Goal: Information Seeking & Learning: Learn about a topic

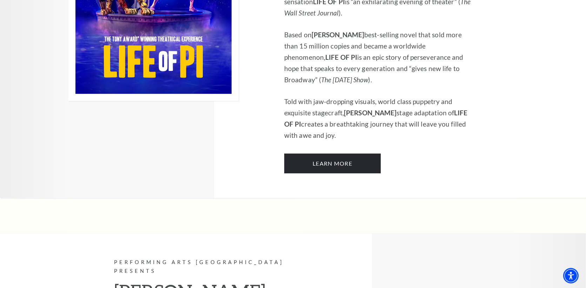
scroll to position [468, 0]
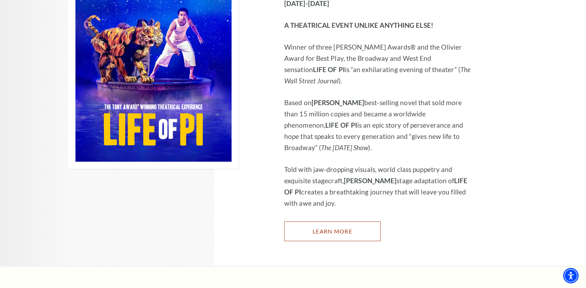
click at [330, 221] on link "Learn More" at bounding box center [332, 231] width 97 height 20
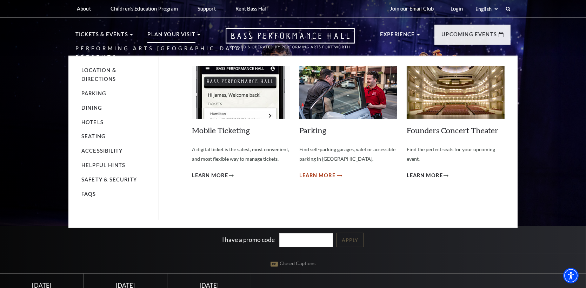
click at [327, 174] on span "Learn More" at bounding box center [317, 175] width 36 height 9
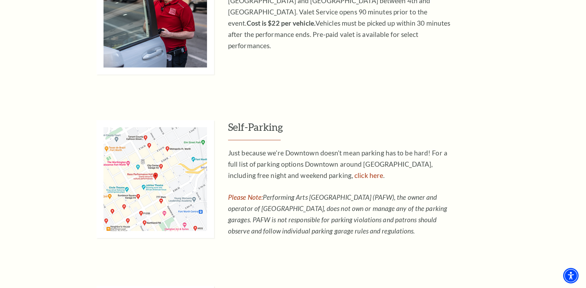
scroll to position [468, 0]
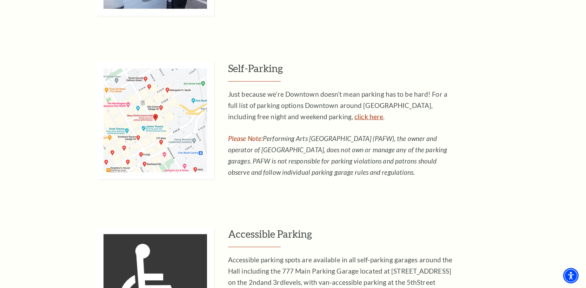
click at [355, 116] on link "click here" at bounding box center [369, 116] width 29 height 8
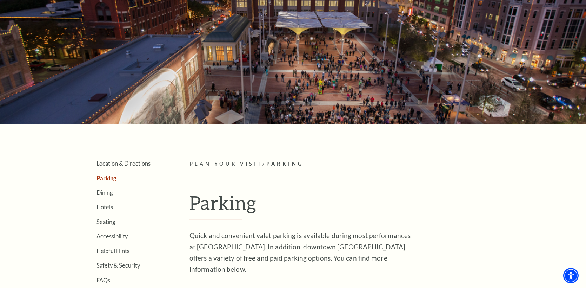
scroll to position [0, 0]
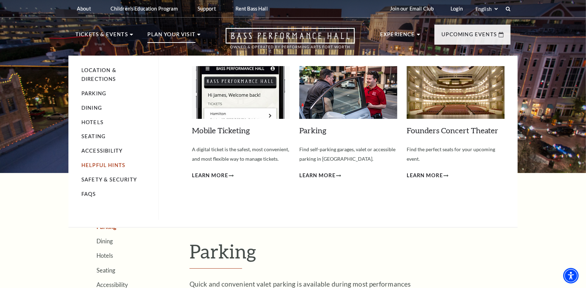
click at [90, 165] on link "Helpful Hints" at bounding box center [103, 165] width 44 height 6
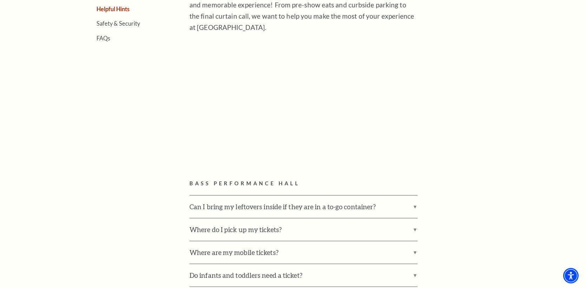
scroll to position [351, 0]
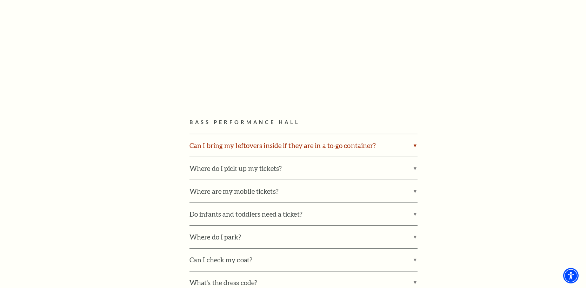
click at [414, 145] on label "Can I bring my leftovers inside if they are in a to-go container?" at bounding box center [304, 145] width 228 height 22
click at [0, 0] on input "Can I bring my leftovers inside if they are in a to-go container?" at bounding box center [0, 0] width 0 height 0
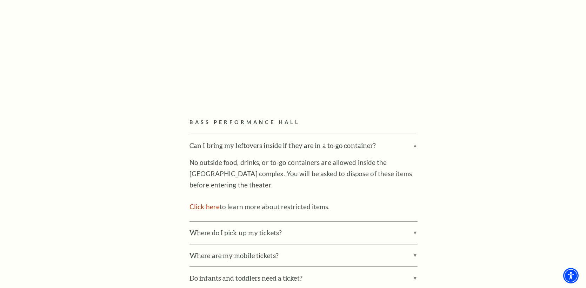
scroll to position [409, 0]
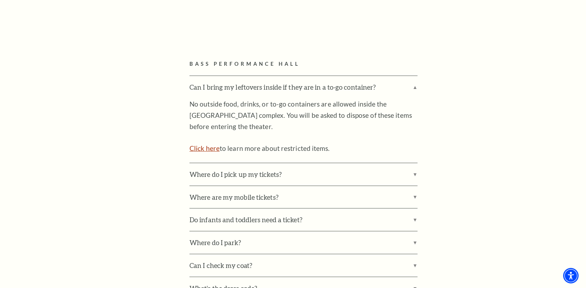
click at [215, 148] on link "Click here" at bounding box center [205, 148] width 30 height 8
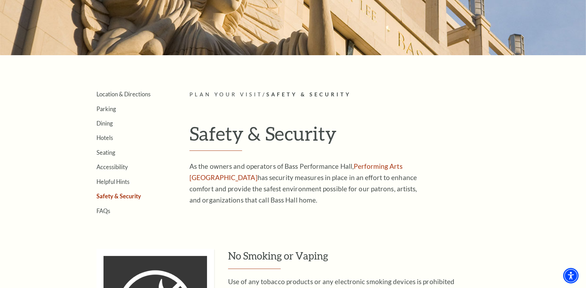
scroll to position [58, 0]
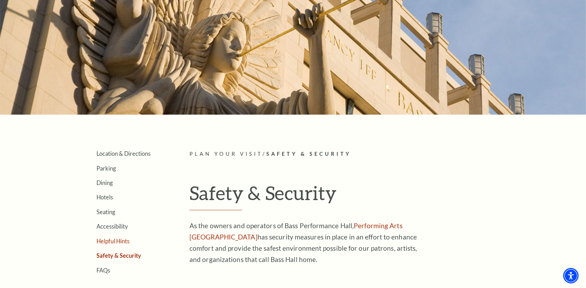
click at [118, 239] on link "Helpful Hints" at bounding box center [113, 240] width 33 height 7
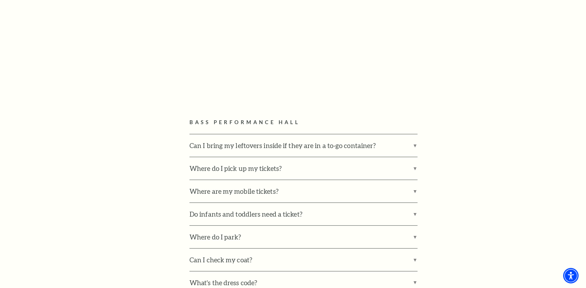
scroll to position [409, 0]
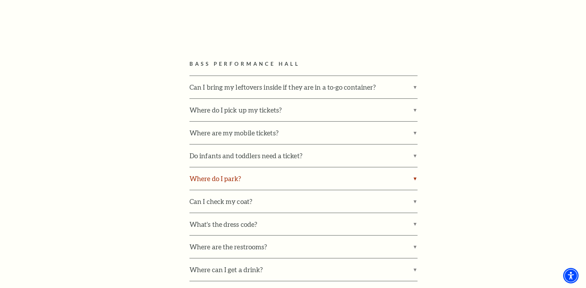
click at [414, 175] on label "Where do I park?" at bounding box center [304, 178] width 228 height 22
click at [0, 0] on input "Where do I park?" at bounding box center [0, 0] width 0 height 0
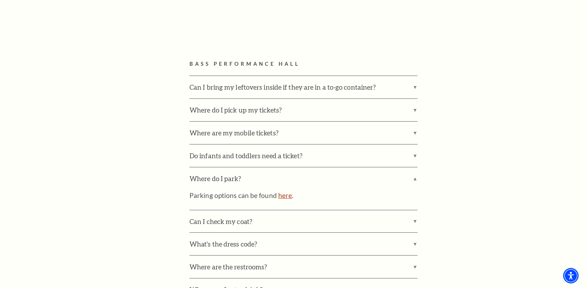
click at [279, 195] on link "here" at bounding box center [285, 195] width 14 height 8
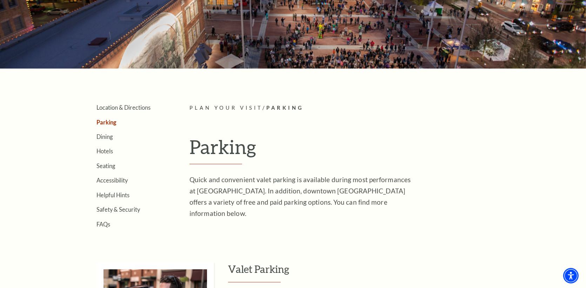
scroll to position [117, 0]
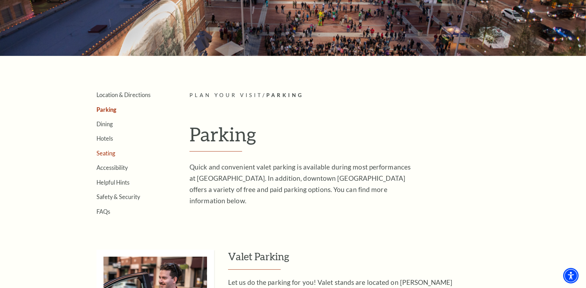
click at [108, 151] on link "Seating" at bounding box center [106, 153] width 19 height 7
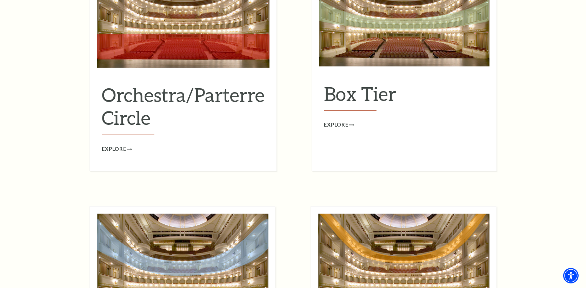
scroll to position [644, 0]
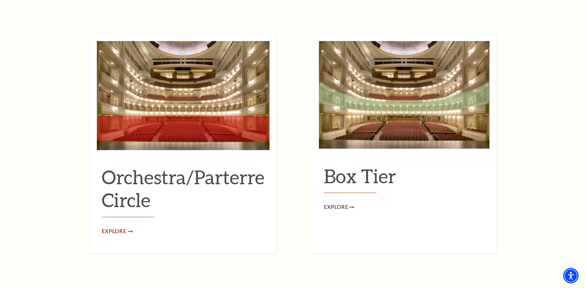
click at [109, 227] on span "Explore" at bounding box center [114, 231] width 25 height 9
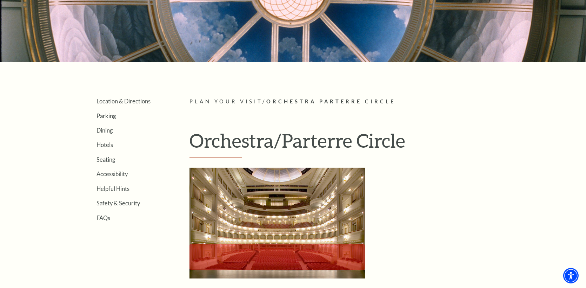
scroll to position [234, 0]
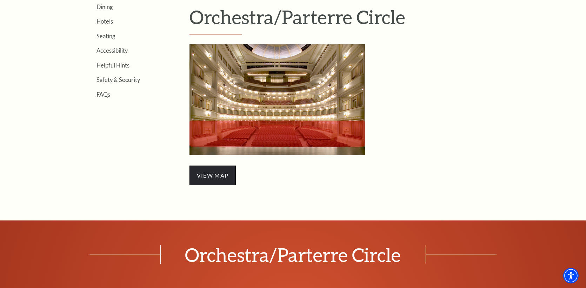
click at [215, 176] on span "view map" at bounding box center [213, 175] width 46 height 20
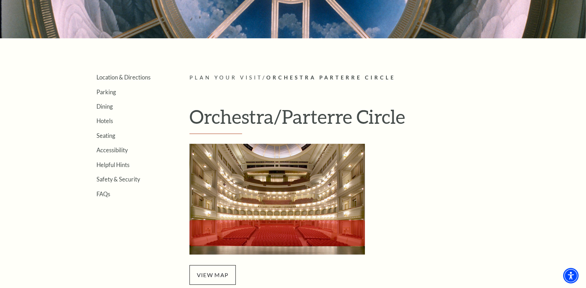
scroll to position [117, 0]
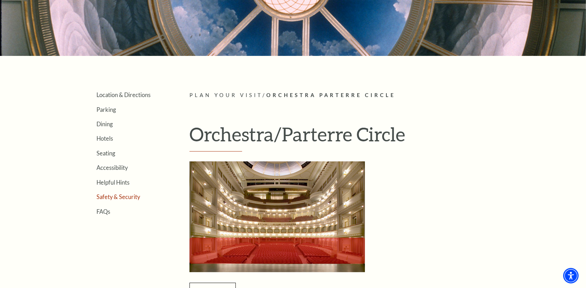
click at [106, 195] on link "Safety & Security" at bounding box center [119, 196] width 44 height 7
